Goal: Task Accomplishment & Management: Use online tool/utility

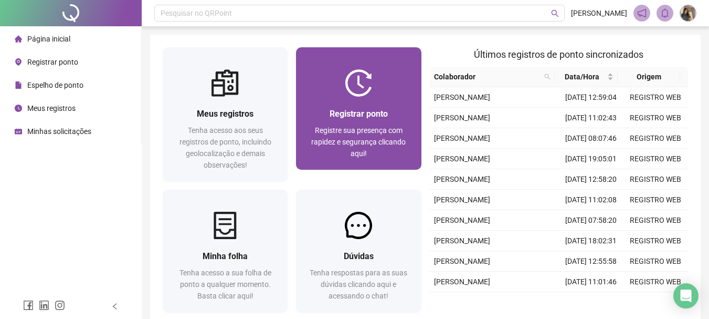
click at [385, 89] on div at bounding box center [358, 82] width 125 height 27
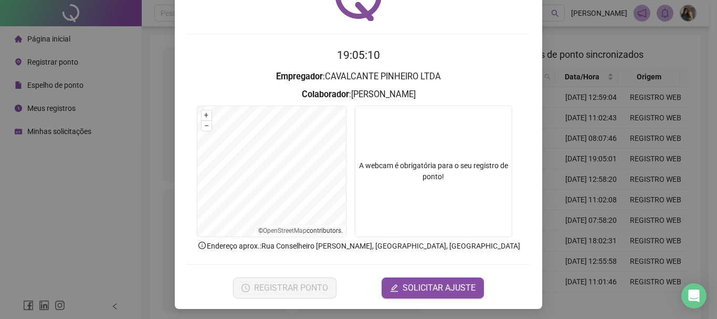
scroll to position [68, 0]
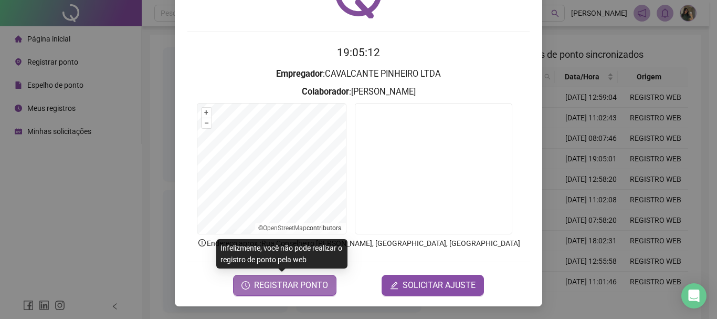
click at [307, 289] on span "REGISTRAR PONTO" at bounding box center [291, 285] width 74 height 13
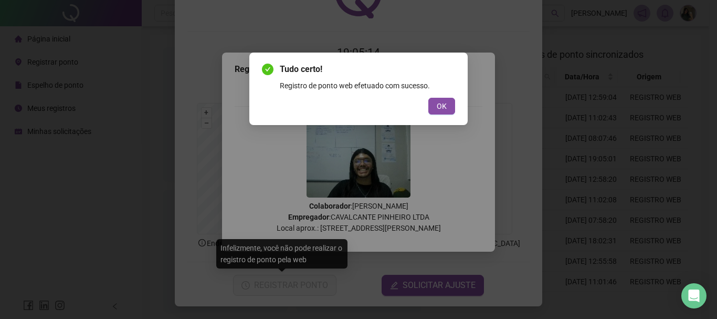
click at [448, 94] on div "Tudo certo! Registro de ponto web efetuado com sucesso. OK" at bounding box center [358, 88] width 193 height 51
click at [443, 99] on button "OK" at bounding box center [441, 106] width 27 height 17
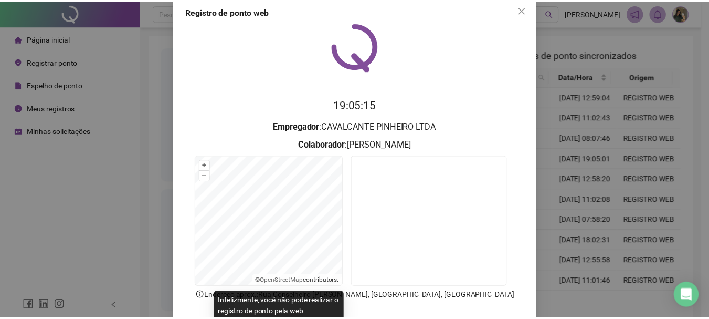
scroll to position [0, 0]
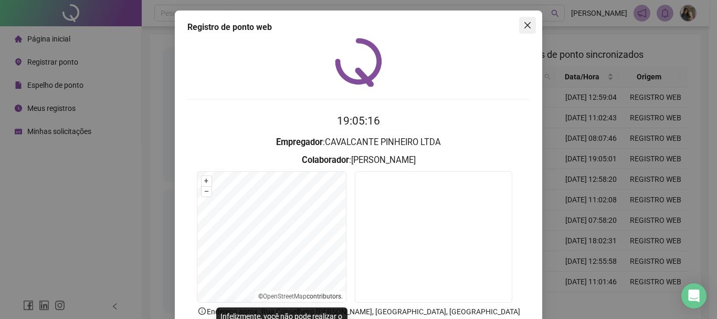
click at [522, 29] on button "Close" at bounding box center [527, 25] width 17 height 17
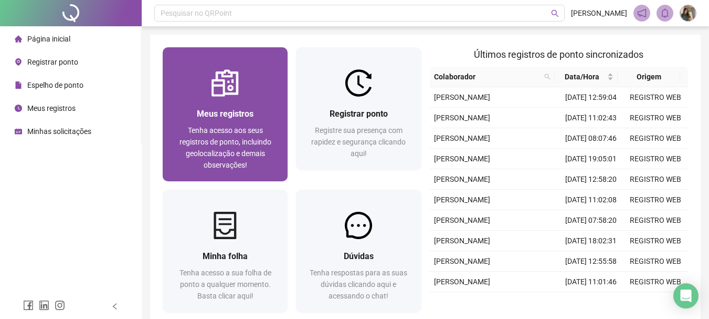
click at [205, 92] on div at bounding box center [225, 82] width 125 height 27
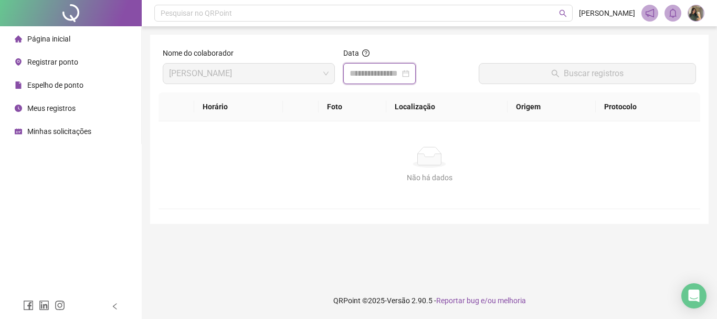
click at [409, 73] on div at bounding box center [379, 73] width 60 height 13
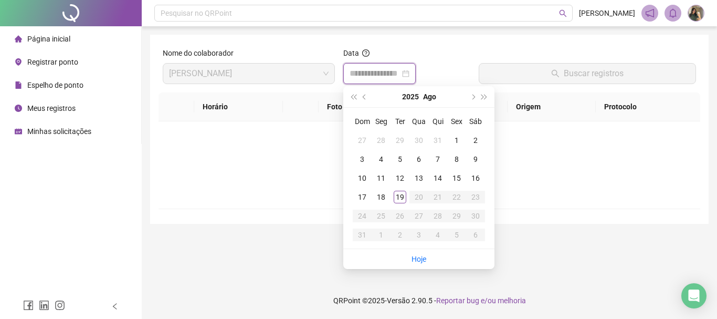
click at [409, 73] on div at bounding box center [379, 73] width 60 height 13
type input "**********"
click at [407, 201] on td "19" at bounding box center [399, 196] width 19 height 19
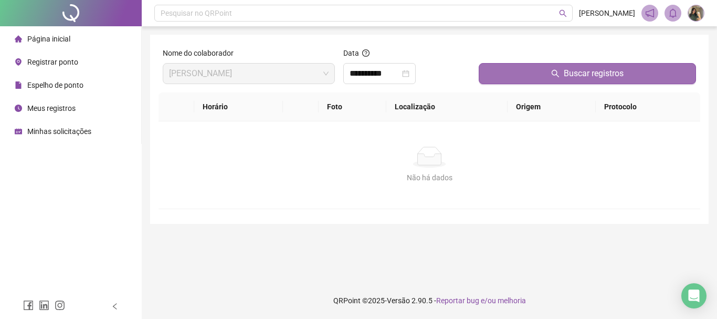
click at [502, 77] on button "Buscar registros" at bounding box center [587, 73] width 217 height 21
